Goal: Task Accomplishment & Management: Manage account settings

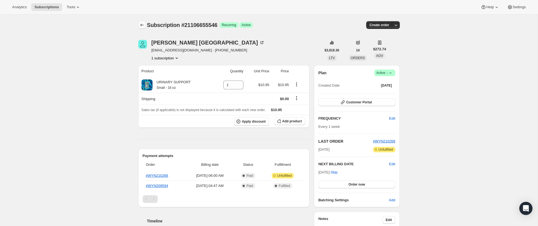
click at [145, 26] on button "Subscriptions" at bounding box center [142, 25] width 8 height 8
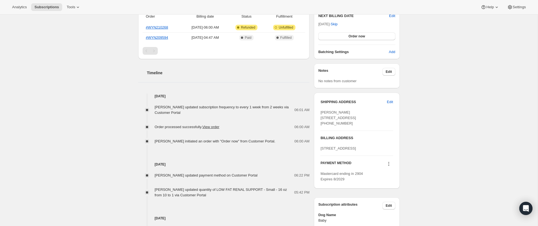
scroll to position [150, 0]
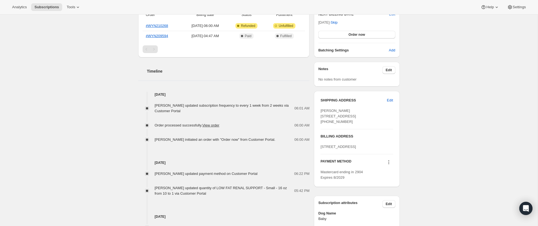
click at [179, 192] on div "[PERSON_NAME] updated quantity of LOW FAT RENAL SUPPORT - Small - 16 oz from 10…" at bounding box center [224, 190] width 139 height 11
click at [179, 192] on span "[PERSON_NAME] updated quantity of LOW FAT RENAL SUPPORT - Small - 16 oz from 10…" at bounding box center [221, 191] width 132 height 10
click at [116, 181] on div "Subscription #21106655546. This page is ready Subscription #21106655546 Success…" at bounding box center [268, 61] width 537 height 392
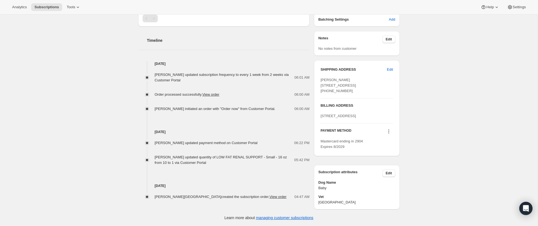
scroll to position [202, 0]
click at [269, 195] on link "View order" at bounding box center [277, 197] width 17 height 4
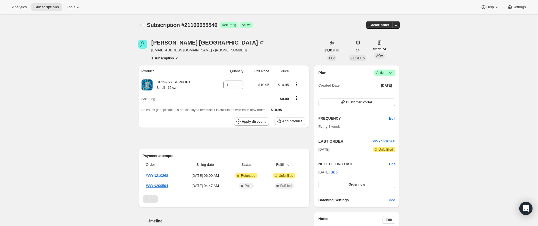
scroll to position [0, 0]
click at [161, 41] on div "Roy Glasgow" at bounding box center [207, 43] width 113 height 6
